Goal: Task Accomplishment & Management: Complete application form

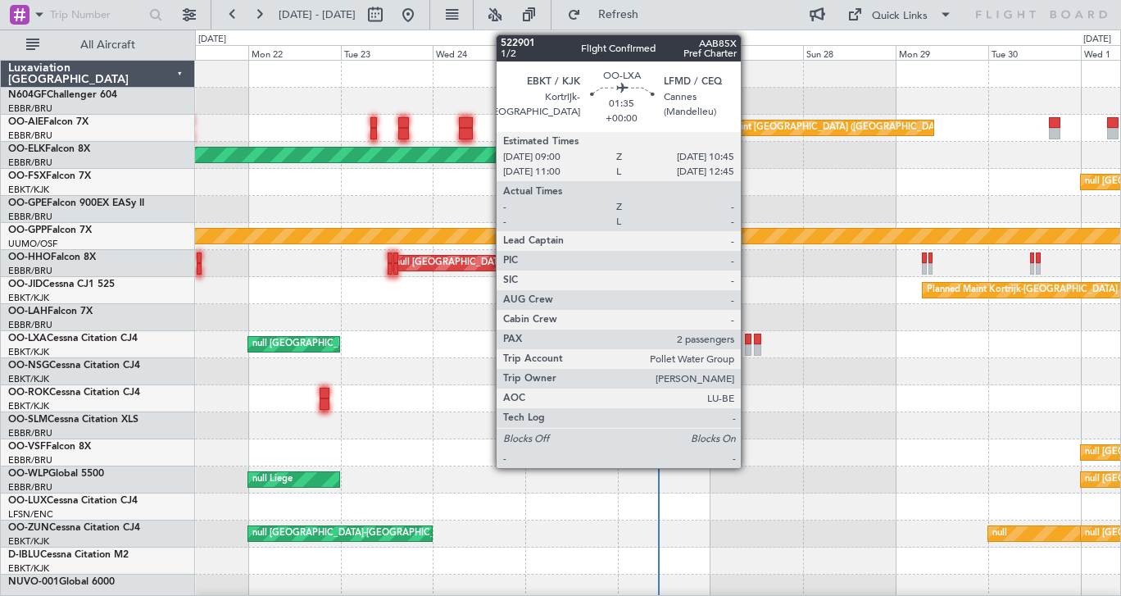
click at [748, 337] on div at bounding box center [748, 339] width 7 height 11
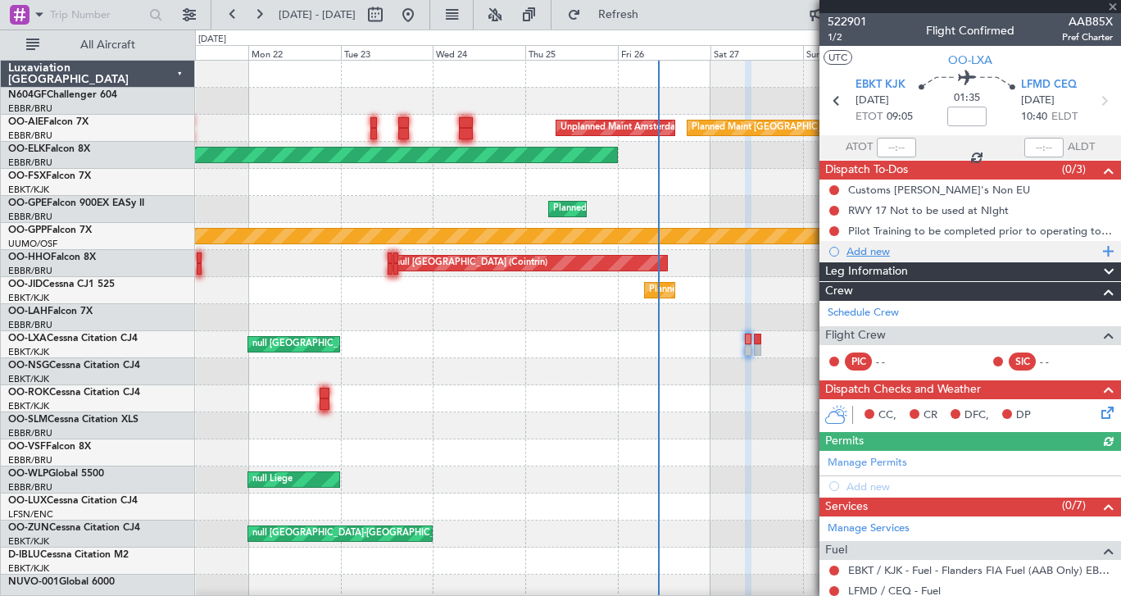
click at [874, 251] on div "Add new" at bounding box center [973, 251] width 252 height 14
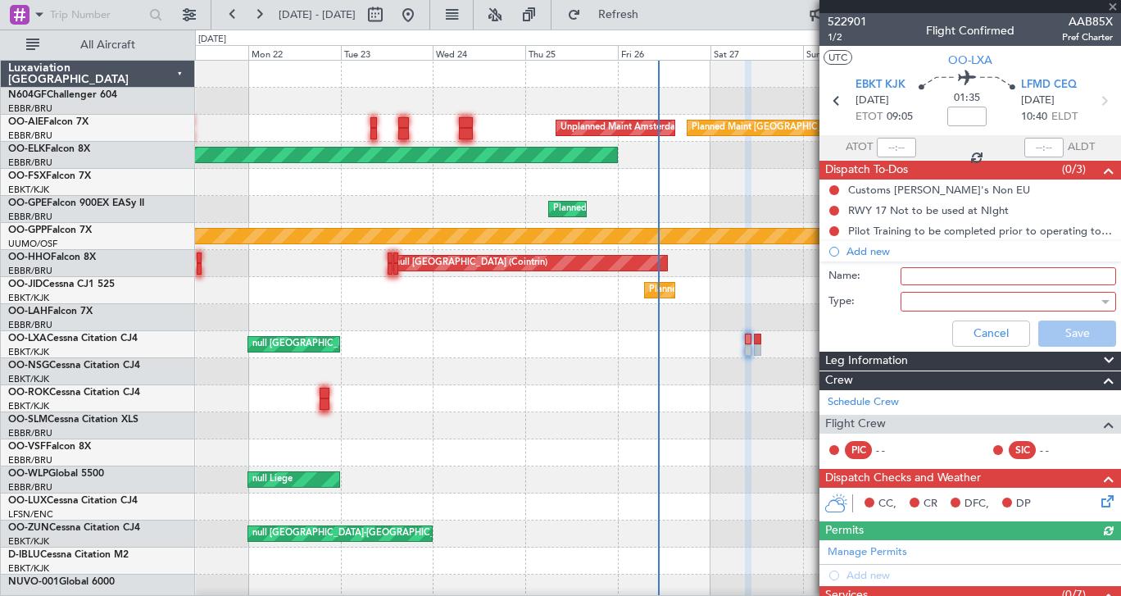
click at [915, 272] on input "Name:" at bounding box center [1009, 276] width 216 height 18
type input "test"
click at [872, 325] on div "Cancel Save" at bounding box center [966, 333] width 309 height 39
click at [921, 303] on div at bounding box center [1002, 301] width 191 height 25
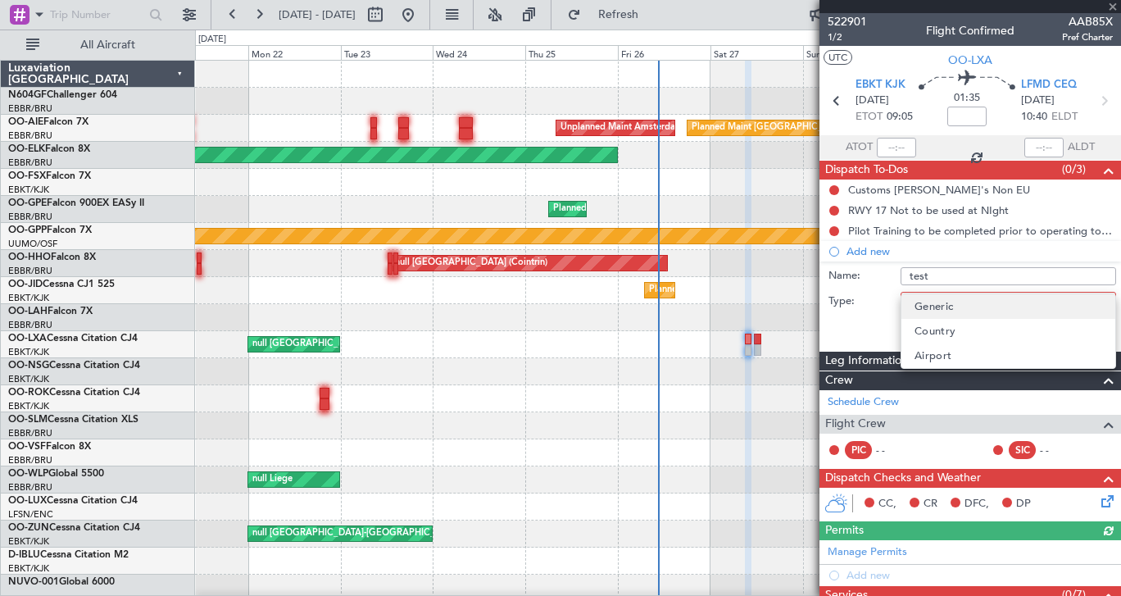
click at [922, 310] on span "Generic" at bounding box center [934, 306] width 39 height 25
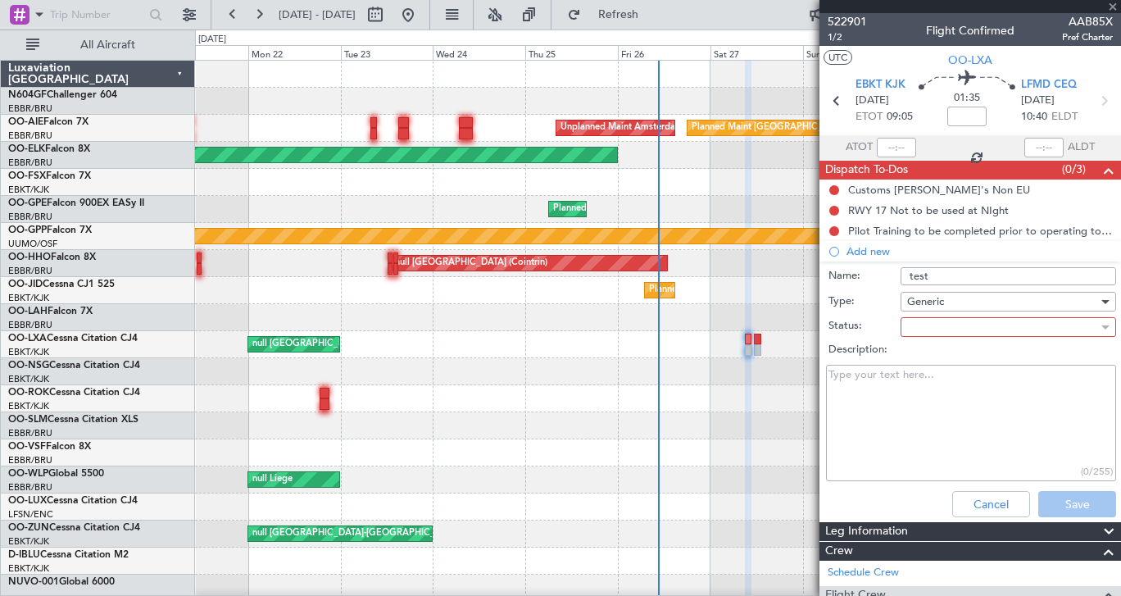
click at [924, 325] on div at bounding box center [1002, 327] width 191 height 25
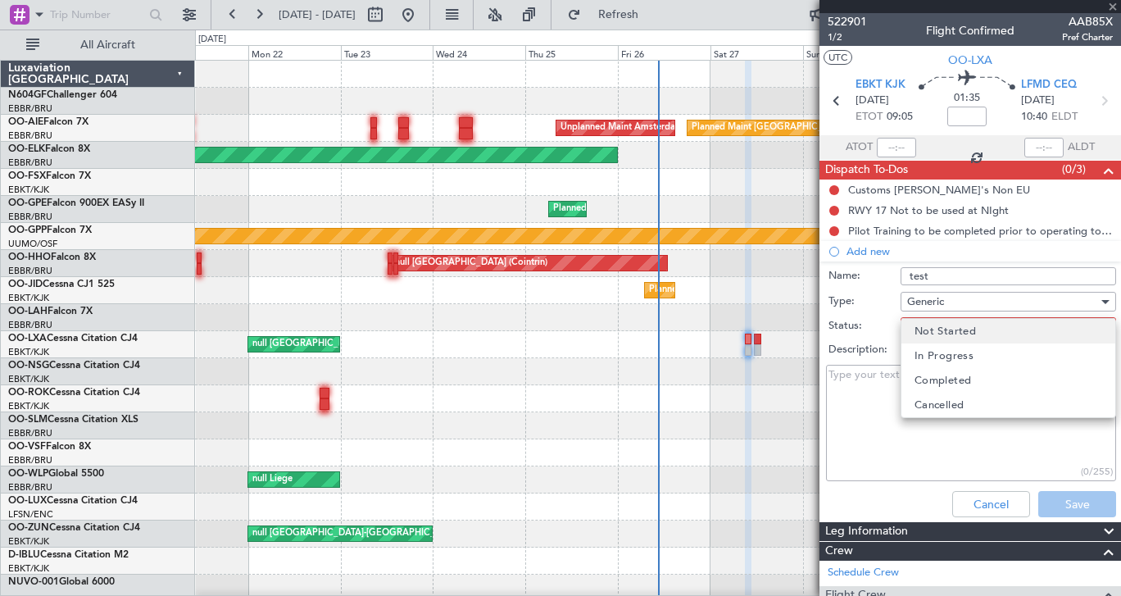
click at [926, 333] on span "Not Started" at bounding box center [945, 331] width 61 height 25
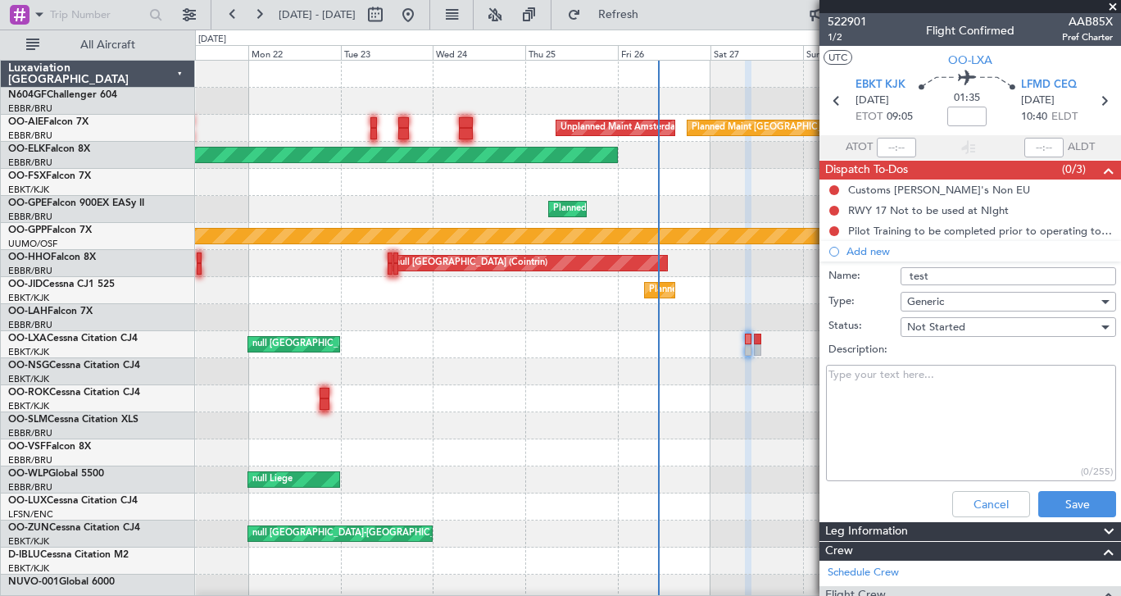
click at [935, 299] on span "Generic" at bounding box center [925, 301] width 37 height 15
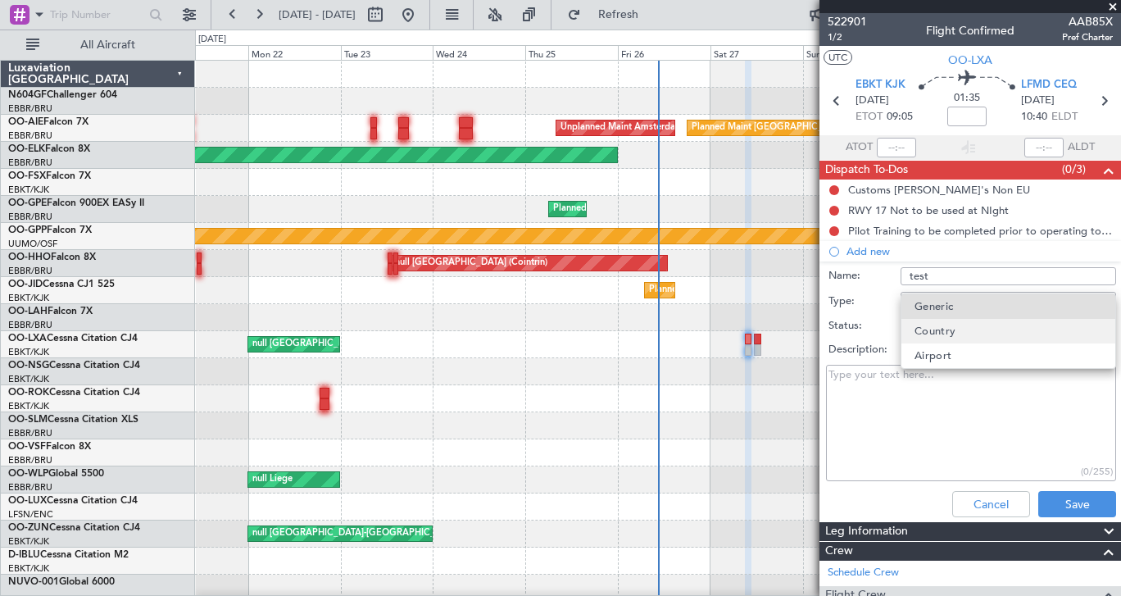
click at [935, 329] on span "Country" at bounding box center [936, 331] width 42 height 25
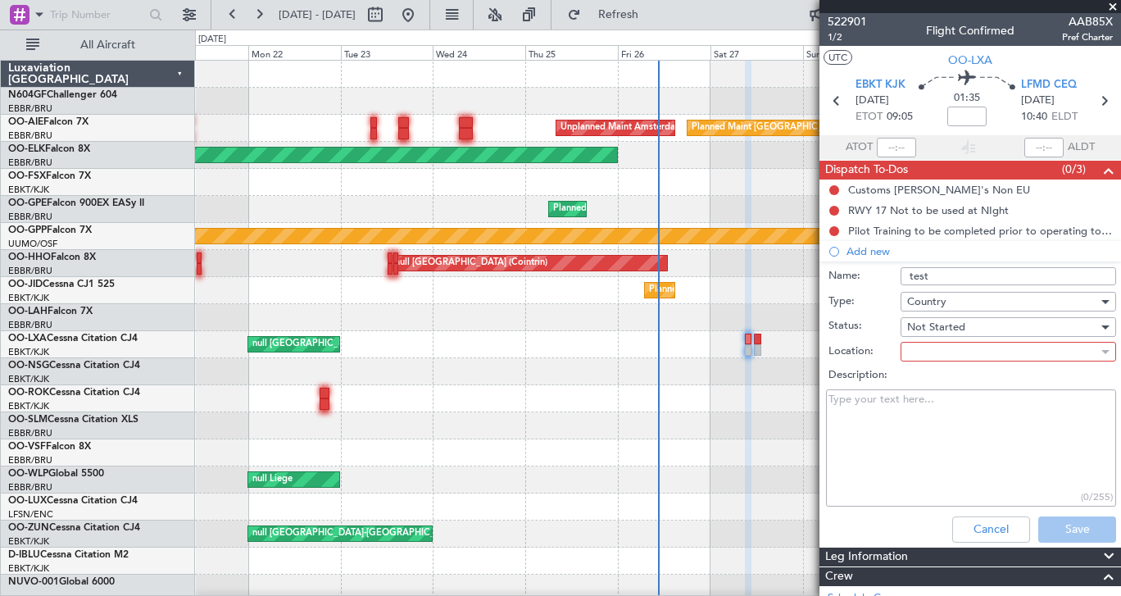
click at [927, 354] on div at bounding box center [1002, 351] width 191 height 25
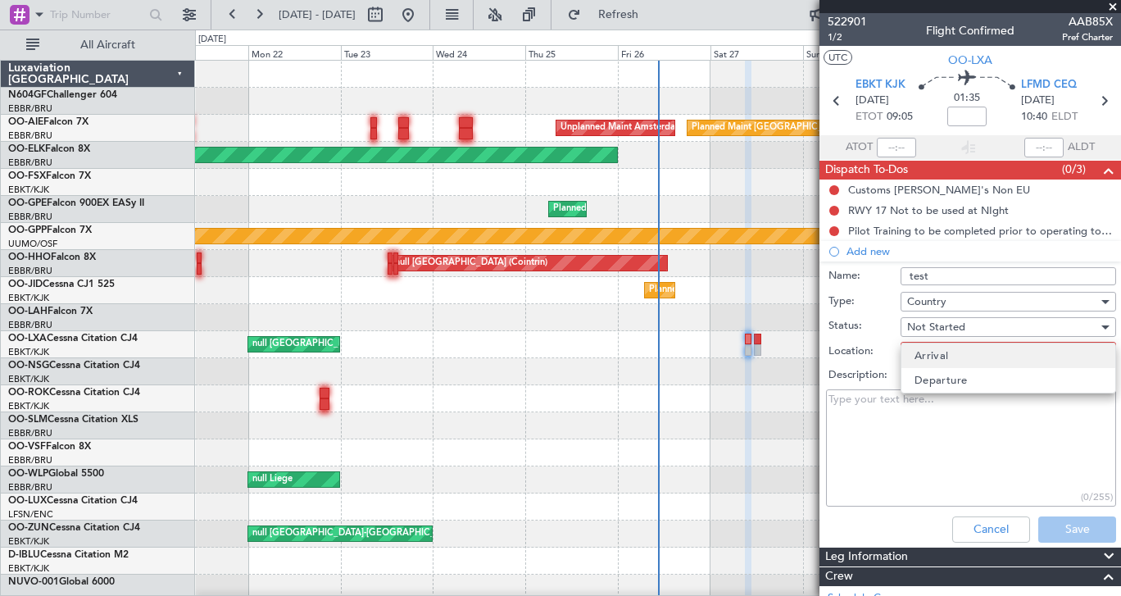
click at [927, 354] on span "Arrival" at bounding box center [932, 355] width 34 height 25
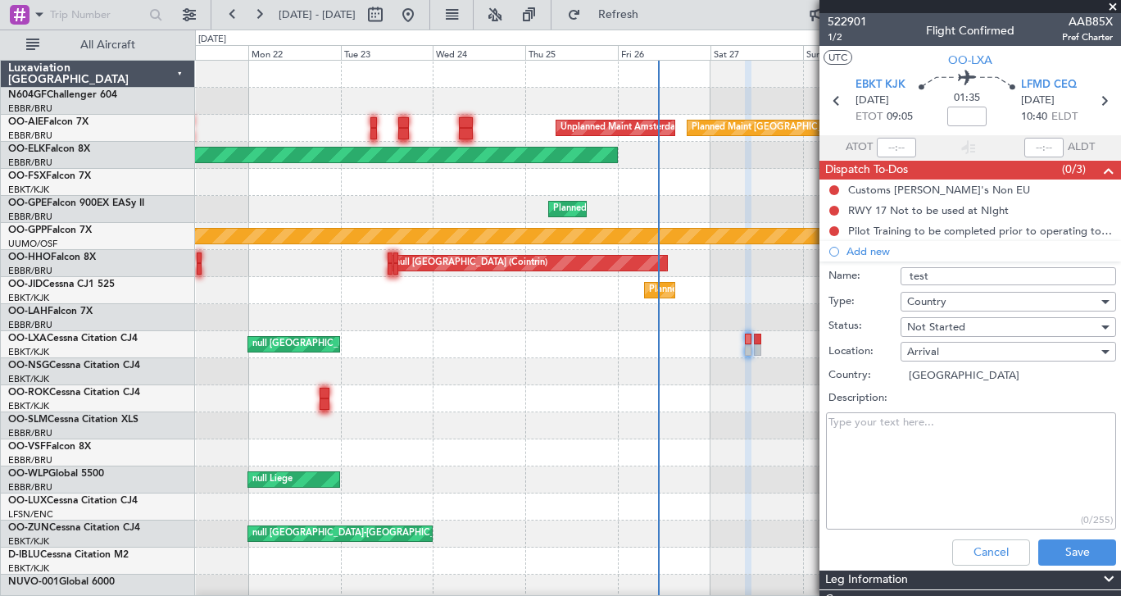
click at [943, 352] on div "Arrival" at bounding box center [1002, 351] width 191 height 25
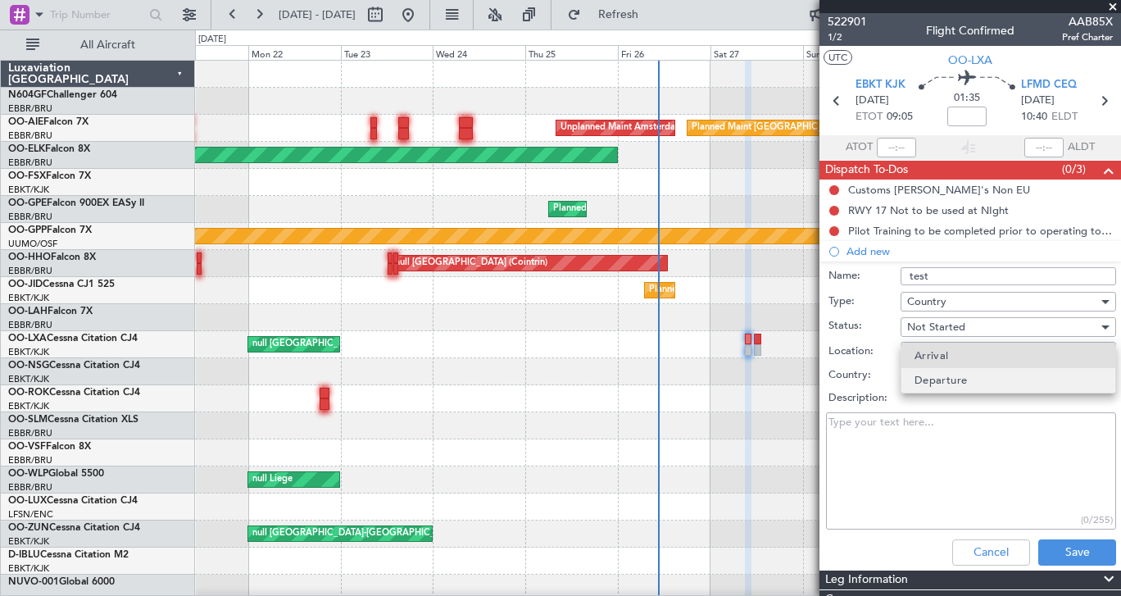
click at [942, 384] on span "Departure" at bounding box center [941, 380] width 53 height 25
type input "[GEOGRAPHIC_DATA]"
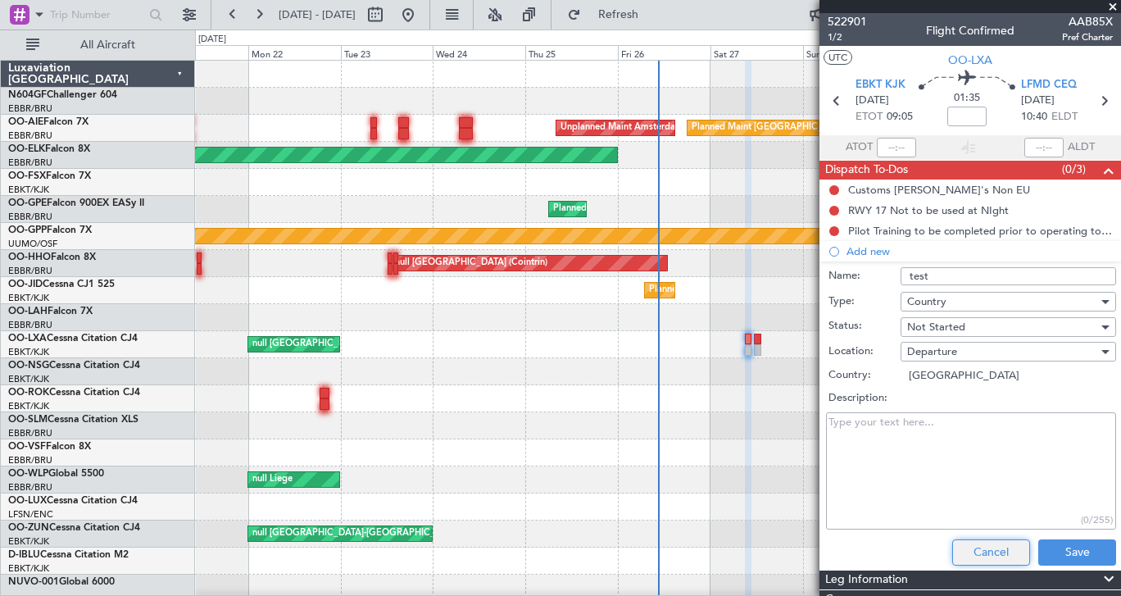
click at [991, 553] on button "Cancel" at bounding box center [992, 552] width 78 height 26
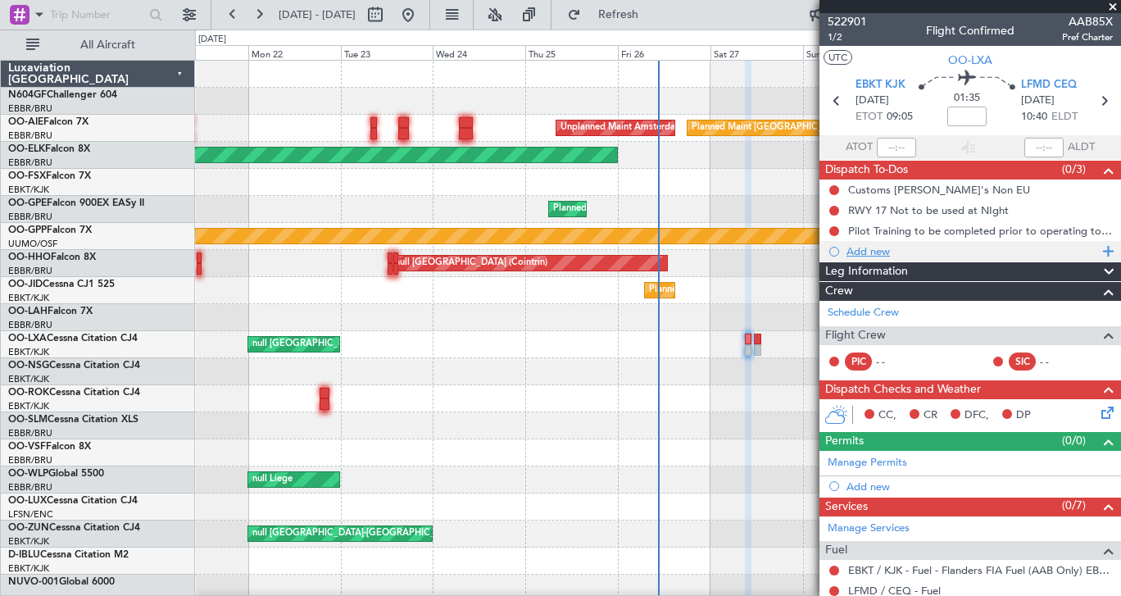
click at [874, 250] on div "Add new" at bounding box center [973, 251] width 252 height 14
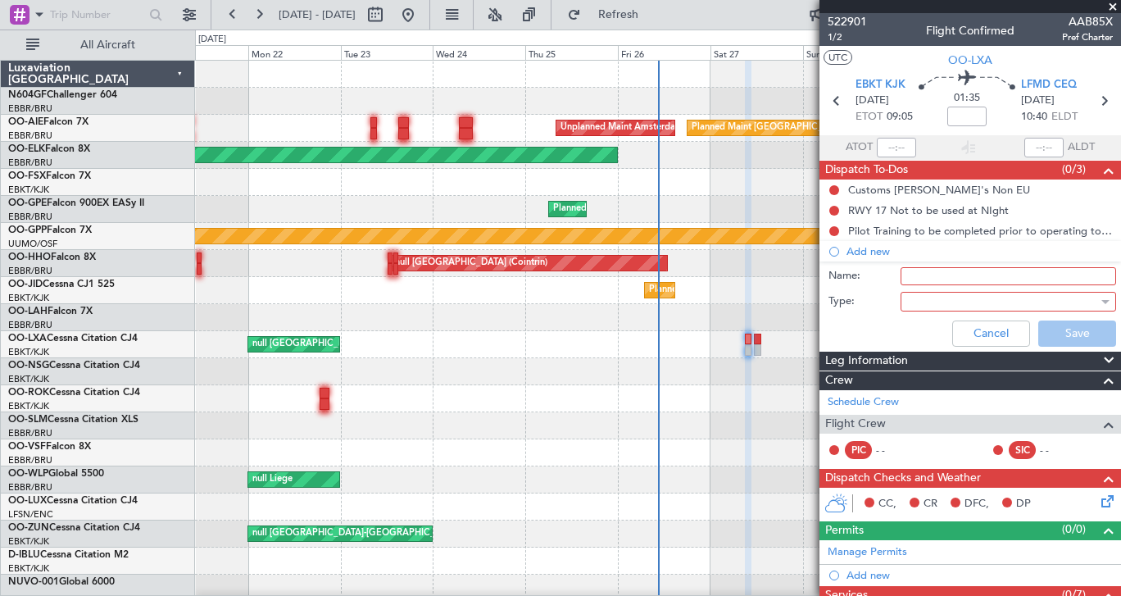
click at [927, 274] on input "Name:" at bounding box center [1009, 276] width 216 height 18
click at [863, 333] on div "Cancel Save" at bounding box center [966, 333] width 309 height 39
click at [922, 275] on input "Name:" at bounding box center [1009, 276] width 216 height 18
type input "test"
click at [878, 327] on div "Cancel Save" at bounding box center [966, 333] width 309 height 39
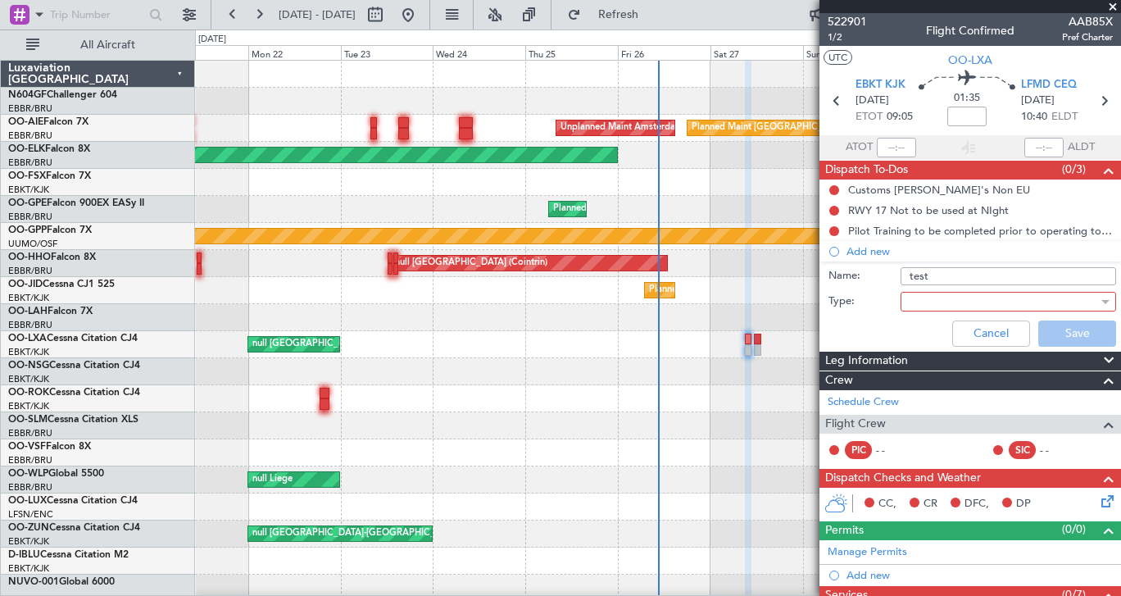
click at [942, 307] on div at bounding box center [1002, 301] width 191 height 25
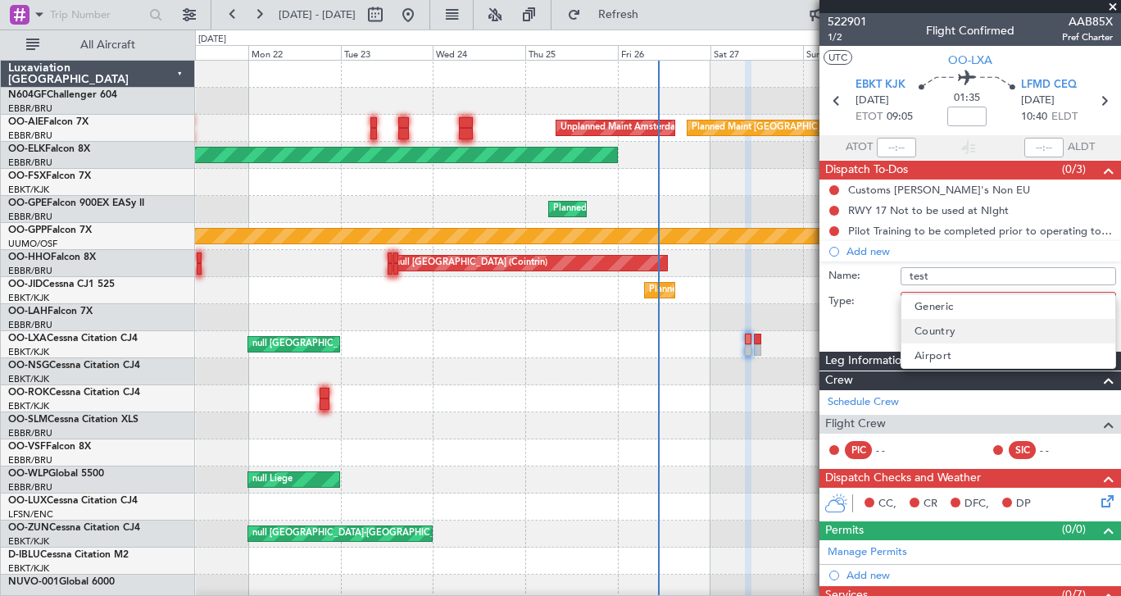
click at [936, 333] on span "Country" at bounding box center [936, 331] width 42 height 25
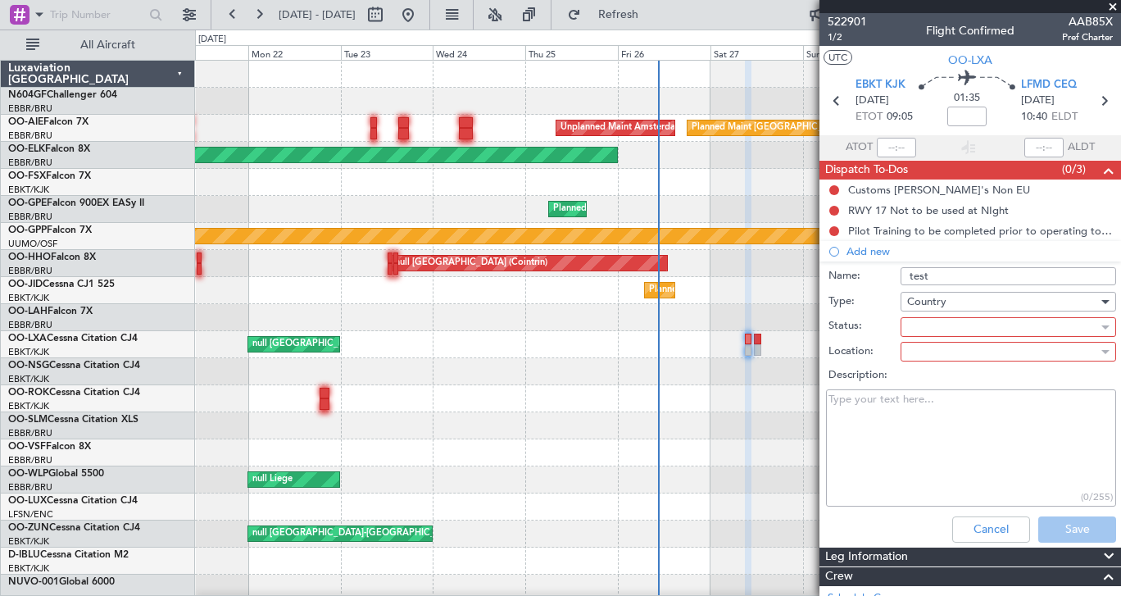
click at [925, 326] on div at bounding box center [1002, 327] width 191 height 25
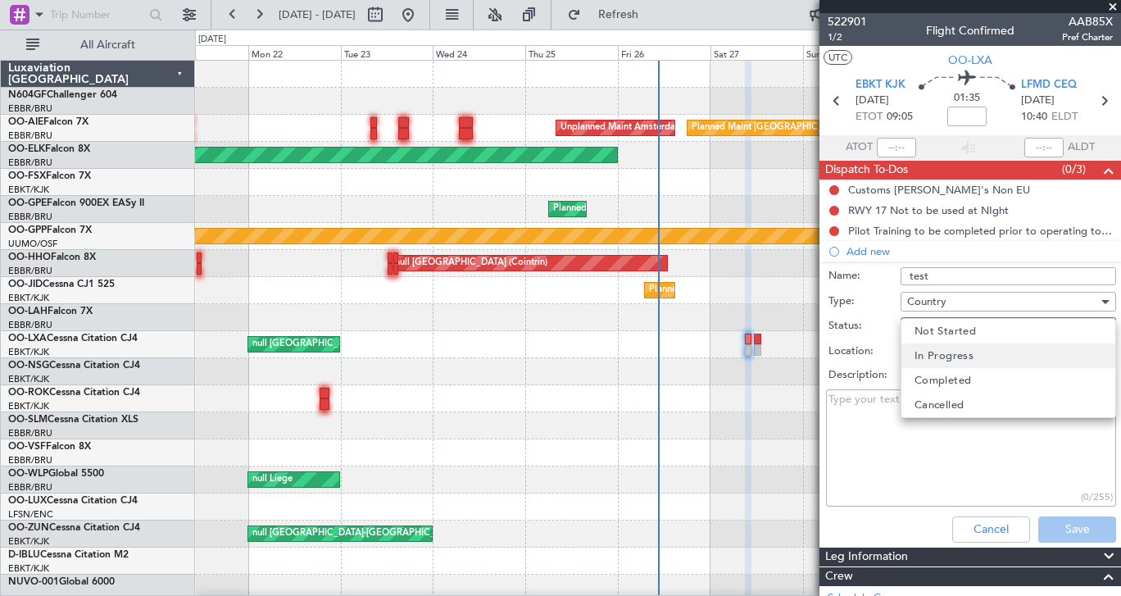
click at [934, 353] on span "In Progress" at bounding box center [944, 355] width 59 height 25
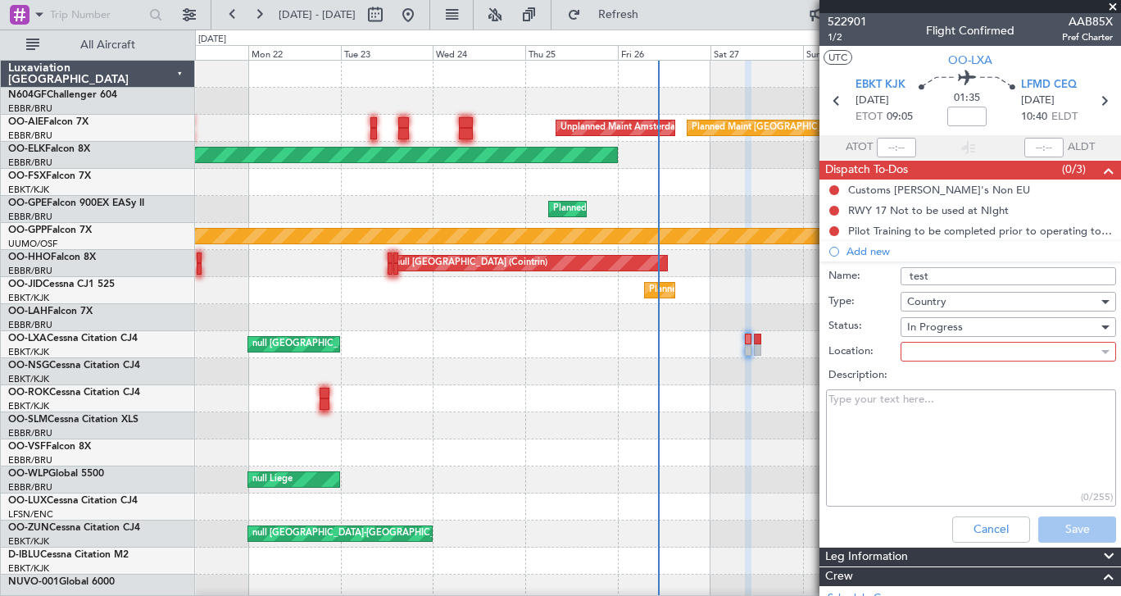
click at [934, 353] on div at bounding box center [1002, 351] width 191 height 25
click at [885, 370] on div at bounding box center [560, 298] width 1121 height 596
click at [996, 529] on button "Cancel" at bounding box center [992, 529] width 78 height 26
